Goal: Information Seeking & Learning: Find specific fact

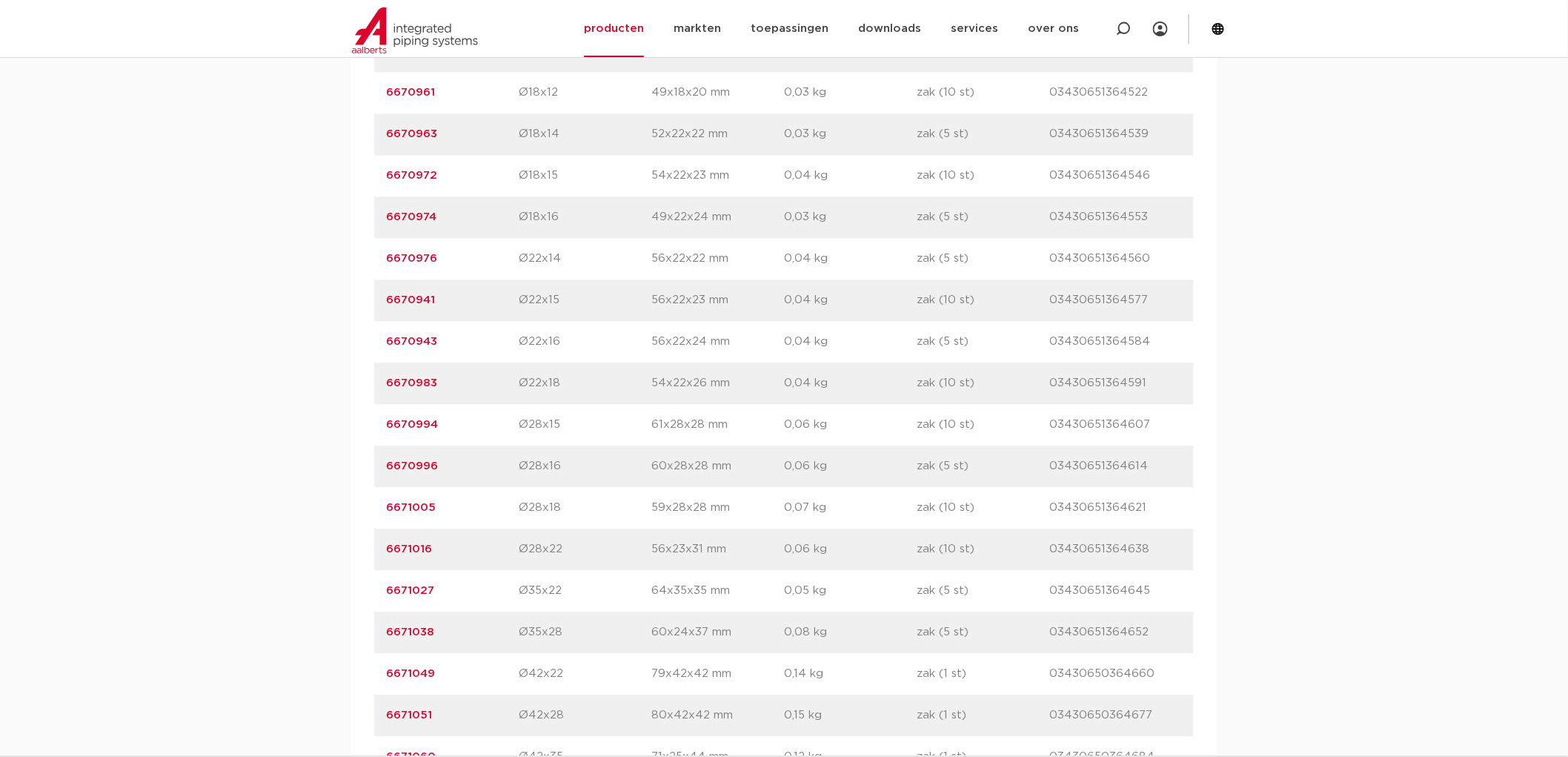
scroll to position [1647, 0]
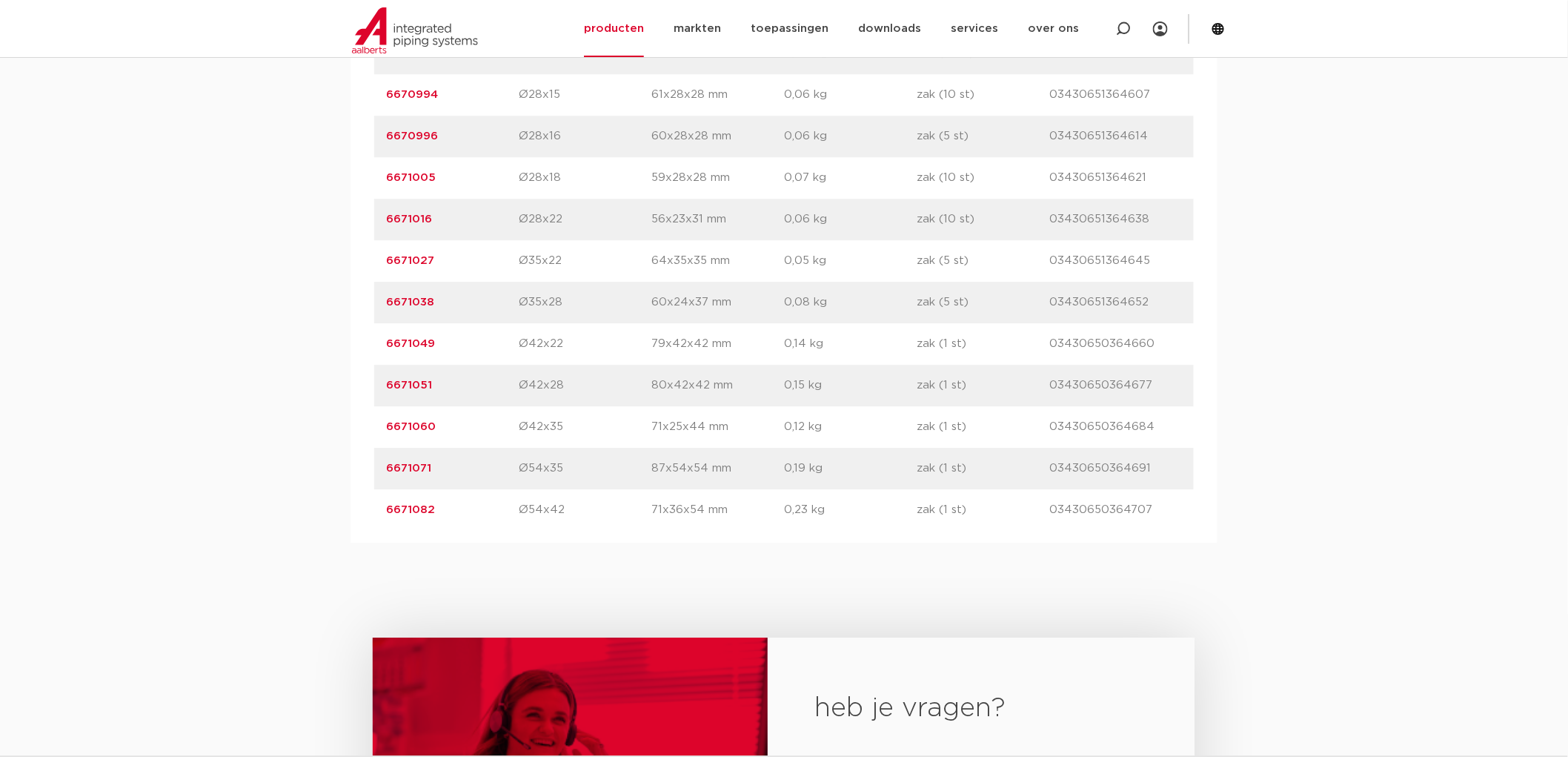
click at [427, 464] on link "6671071" at bounding box center [409, 468] width 46 height 11
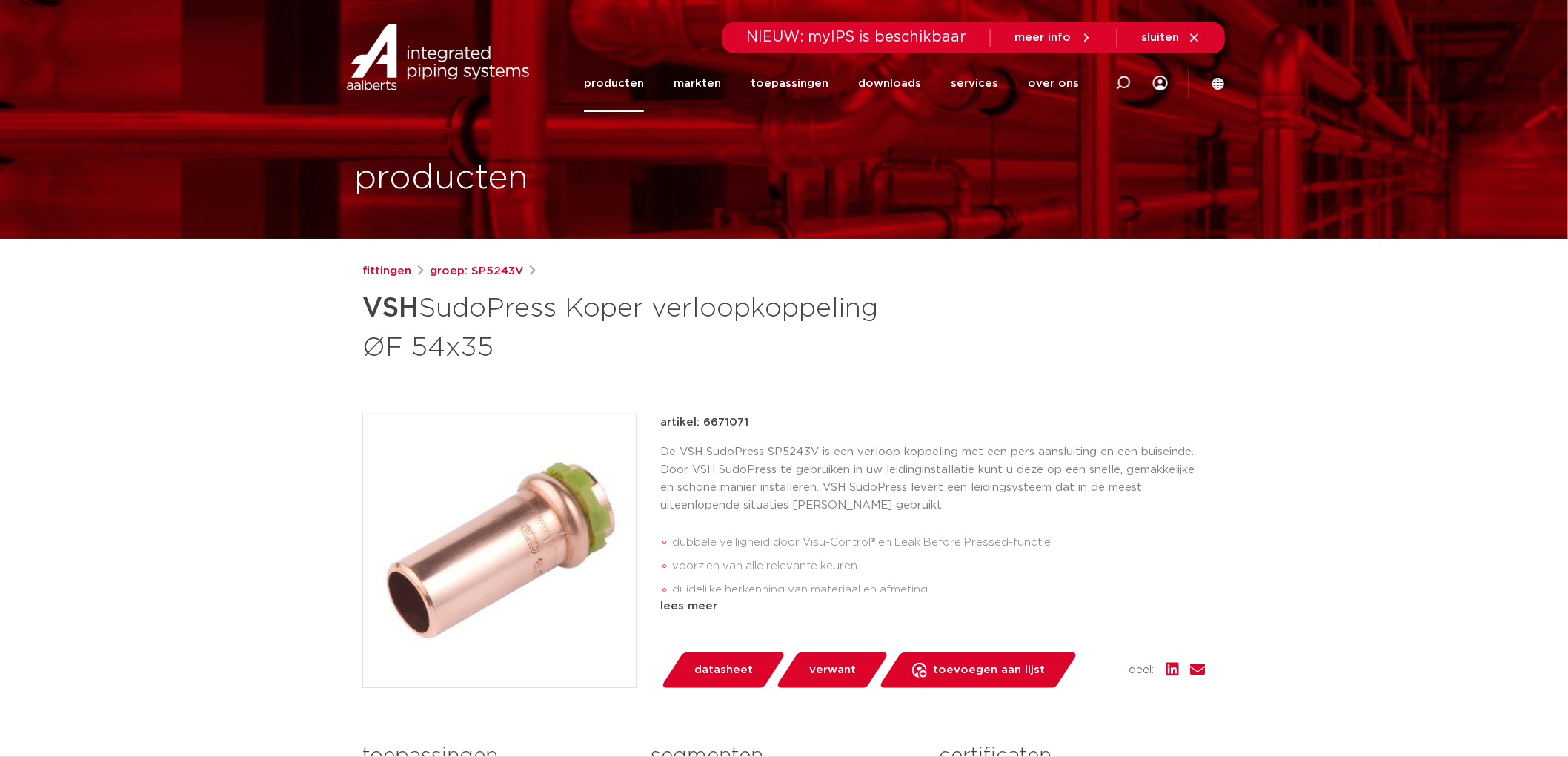
drag, startPoint x: 701, startPoint y: 424, endPoint x: 758, endPoint y: 424, distance: 57.0
click at [758, 424] on div "artikel: 6671071" at bounding box center [933, 422] width 546 height 18
copy p "6671071"
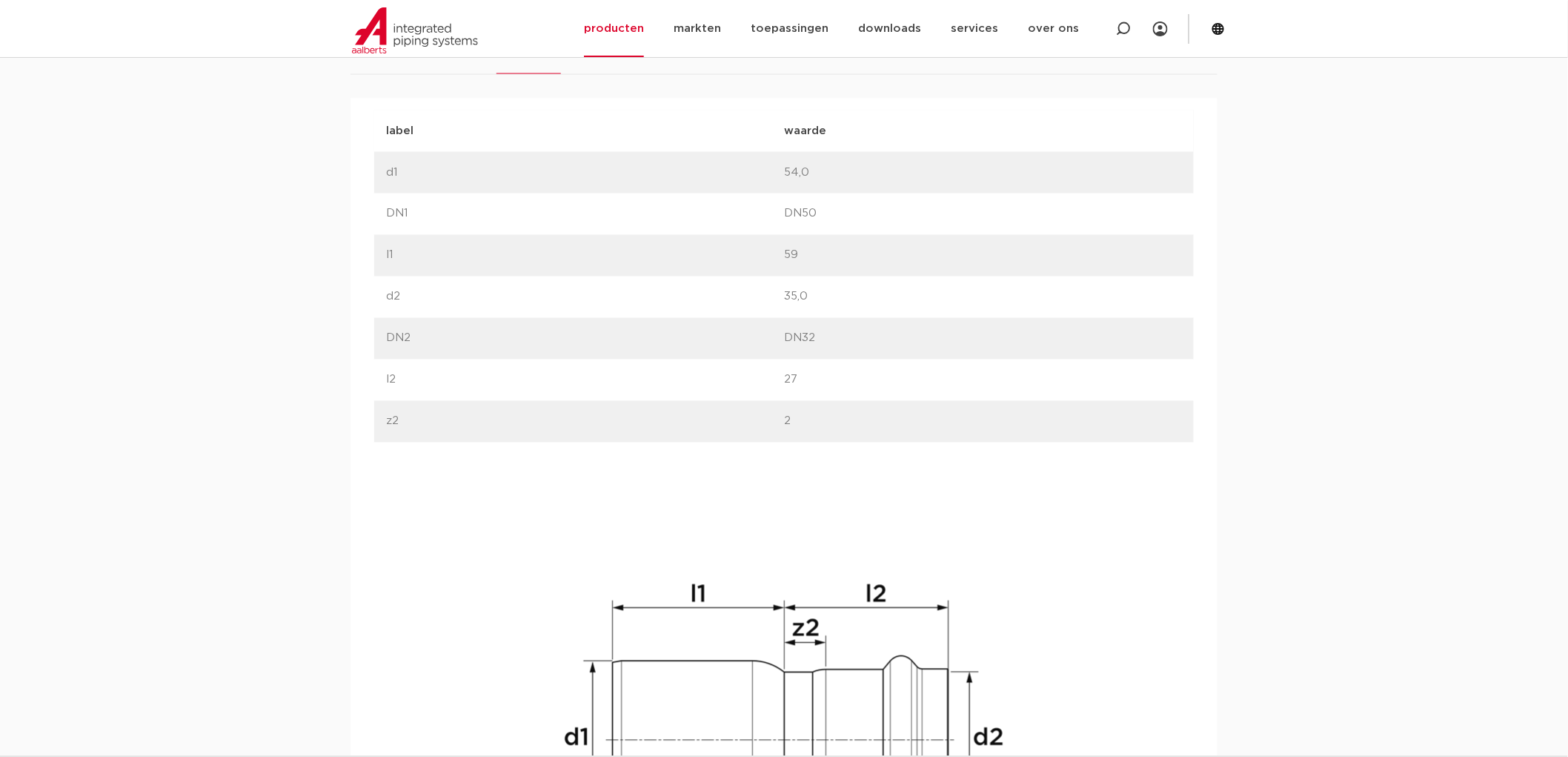
scroll to position [1235, 0]
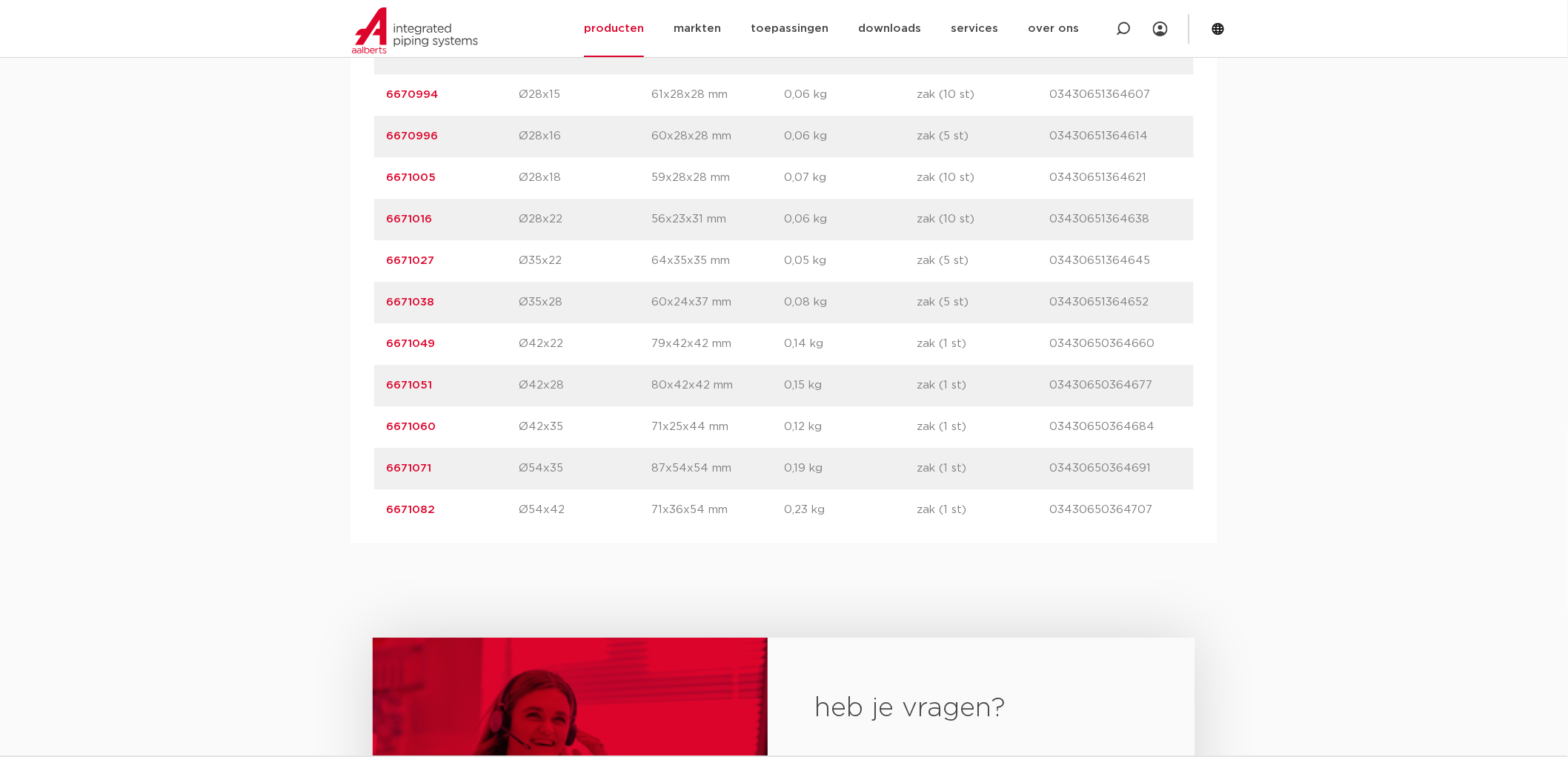
scroll to position [1565, 0]
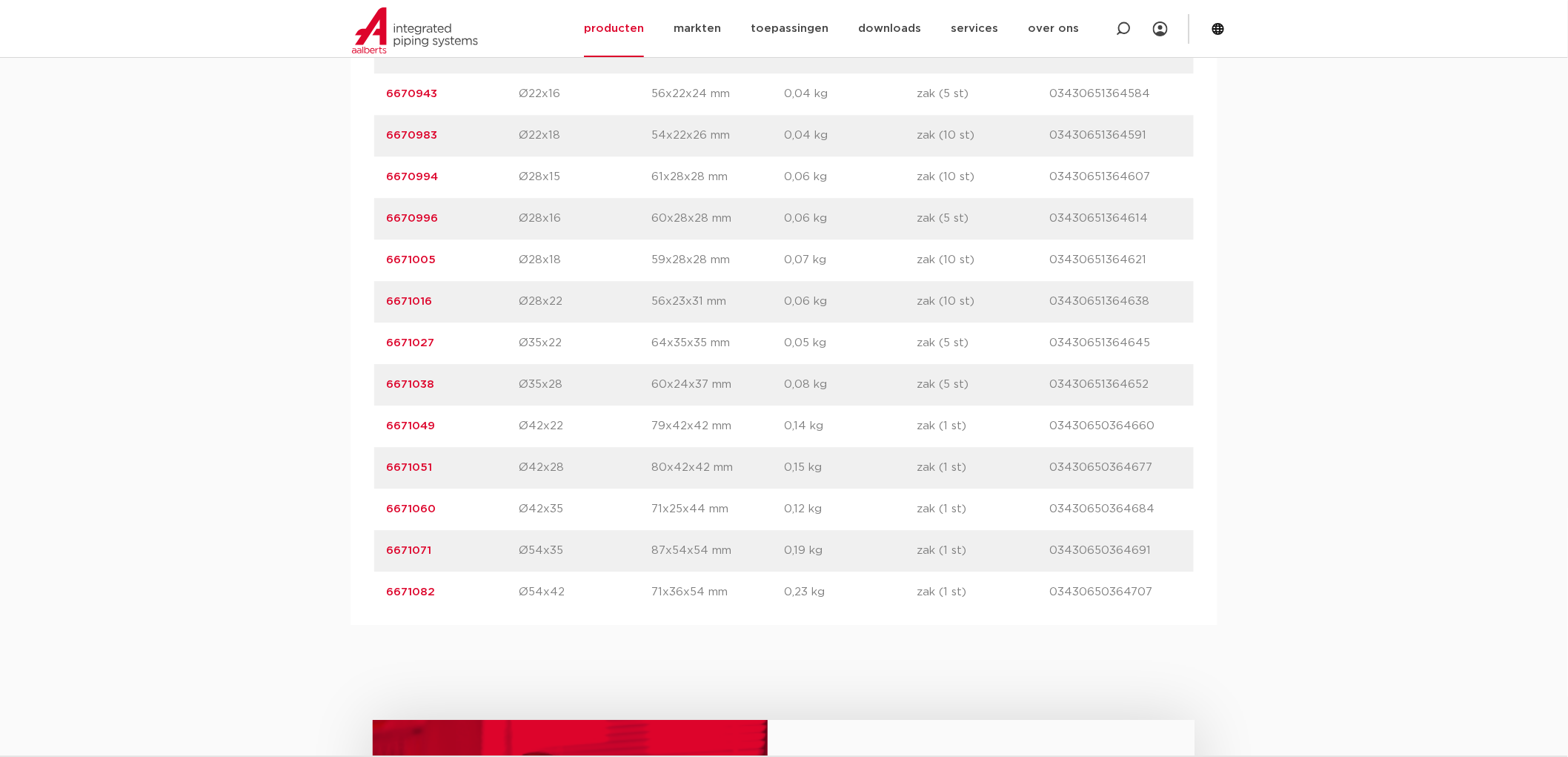
click at [416, 341] on link "6671027" at bounding box center [410, 342] width 49 height 11
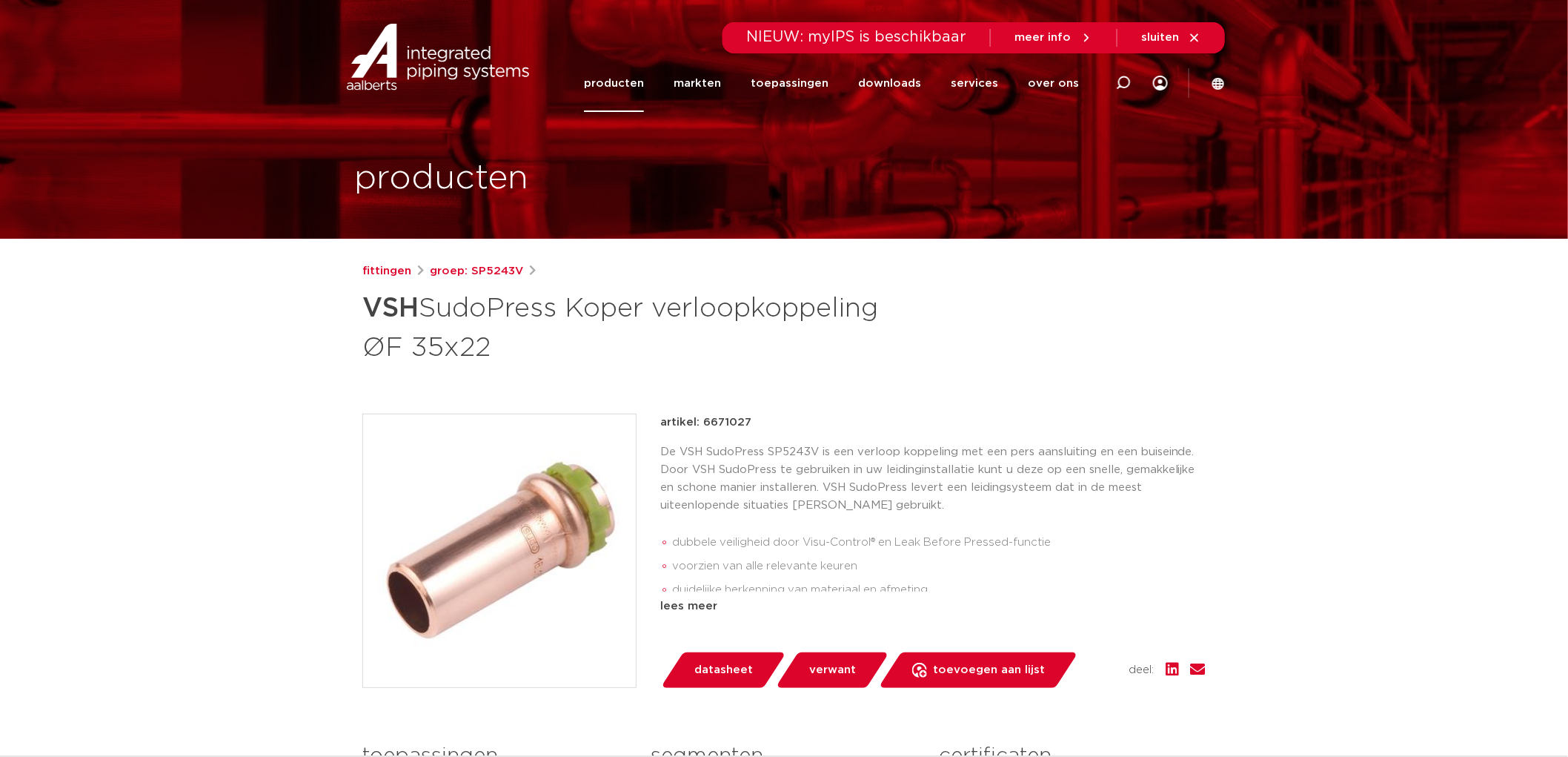
click at [720, 415] on p "artikel: 6671027" at bounding box center [706, 422] width 91 height 18
click at [721, 415] on p "artikel: 6671027" at bounding box center [706, 422] width 91 height 18
copy p "6671027"
